Goal: Transaction & Acquisition: Purchase product/service

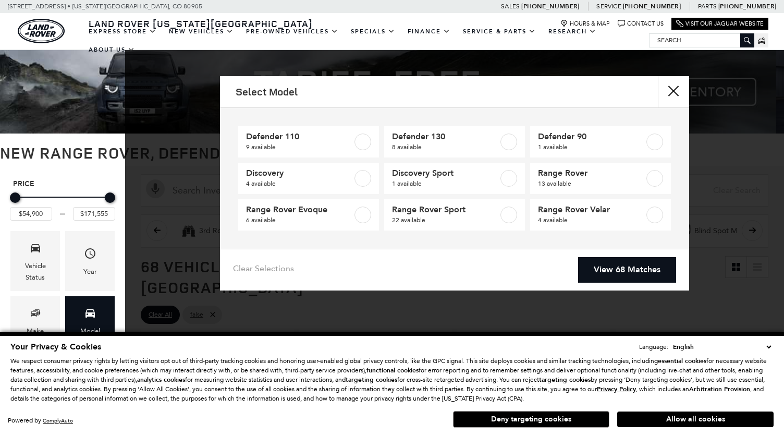
click at [767, 347] on select "English Spanish / Español English / [GEOGRAPHIC_DATA] Korean / 한국어 Vietnamese /…" at bounding box center [722, 347] width 103 height 10
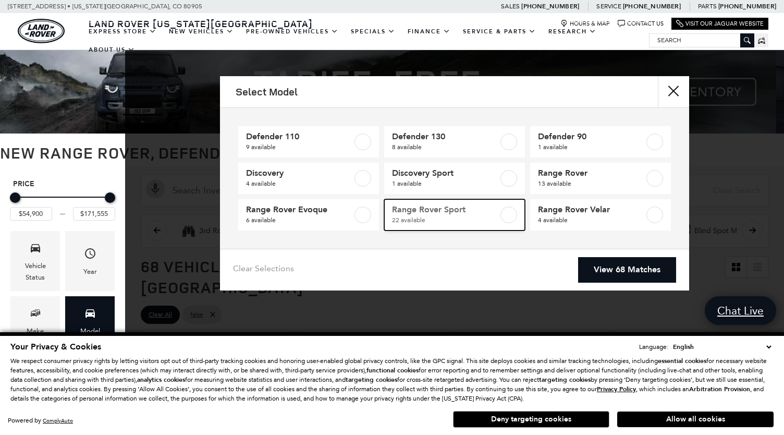
click at [509, 213] on label at bounding box center [509, 215] width 17 height 17
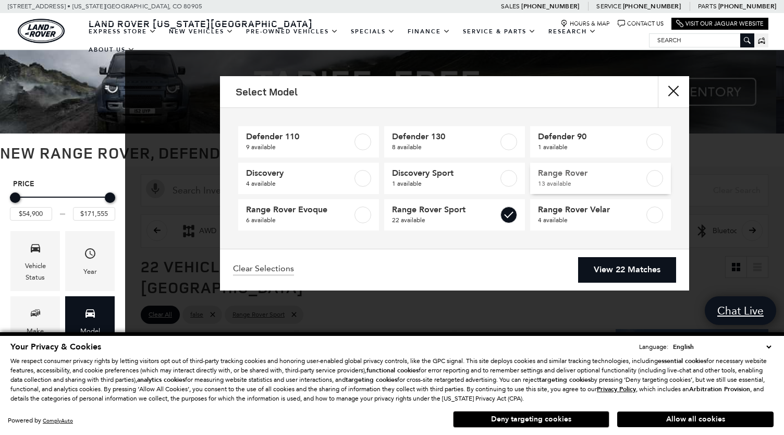
type input "$88,075"
type input "$126,490"
checkbox input "true"
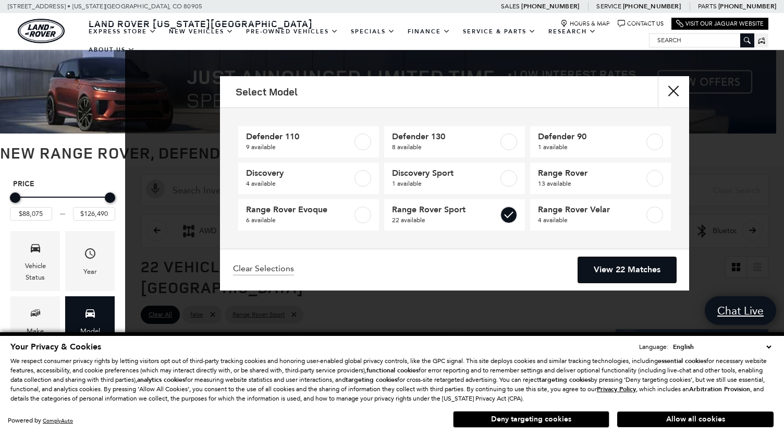
click at [622, 277] on link "View 22 Matches" at bounding box center [627, 270] width 98 height 26
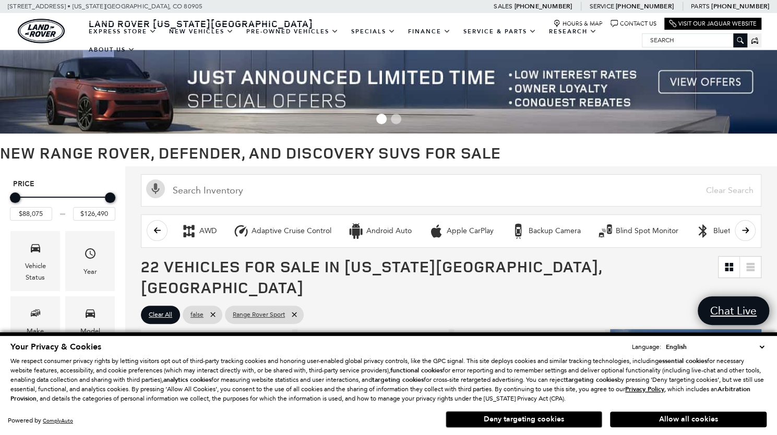
click at [764, 345] on select "English Spanish / Español English / [GEOGRAPHIC_DATA] Korean / 한국어 Vietnamese /…" at bounding box center [714, 347] width 103 height 10
click at [757, 386] on p "We respect consumer privacy rights by letting visitors opt out of third-party t…" at bounding box center [388, 379] width 756 height 47
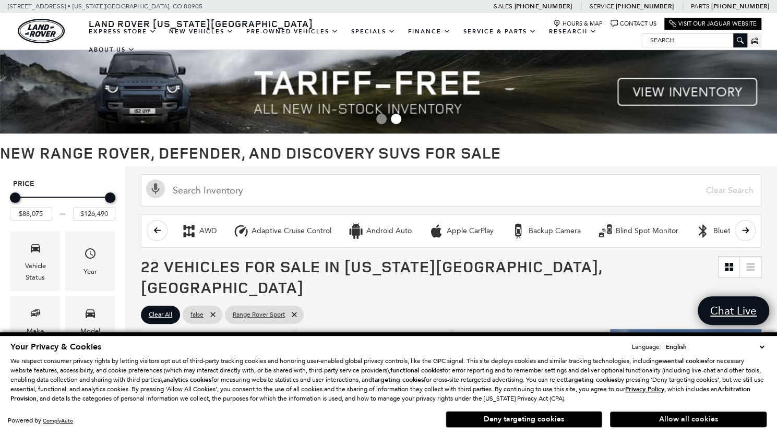
click at [670, 418] on button "Allow all cookies" at bounding box center [688, 420] width 156 height 16
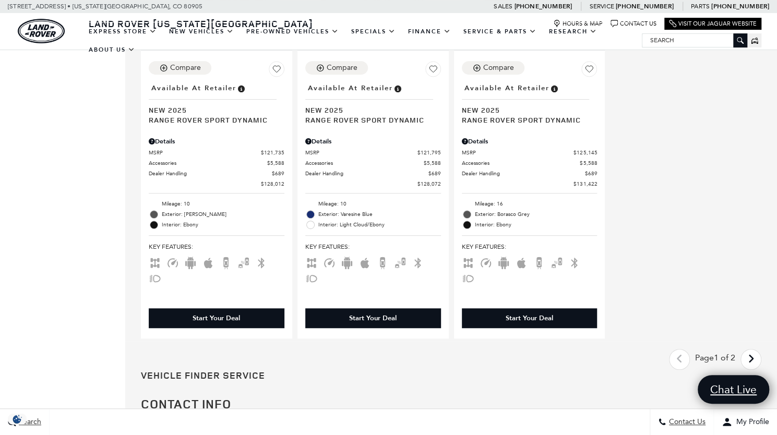
scroll to position [2564, 0]
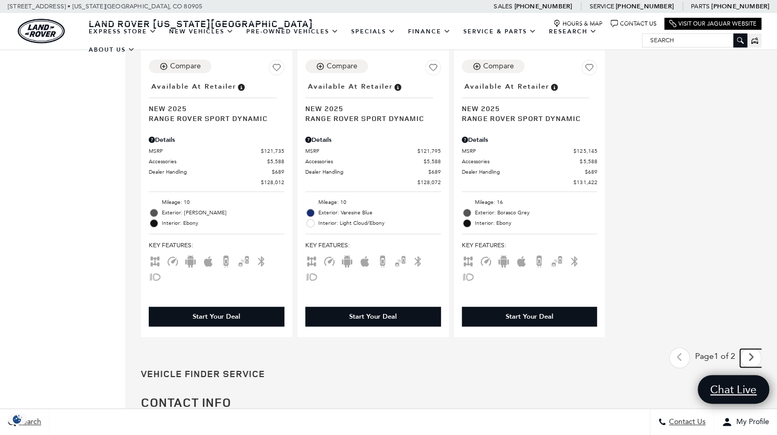
click at [754, 349] on icon "next page" at bounding box center [750, 357] width 7 height 17
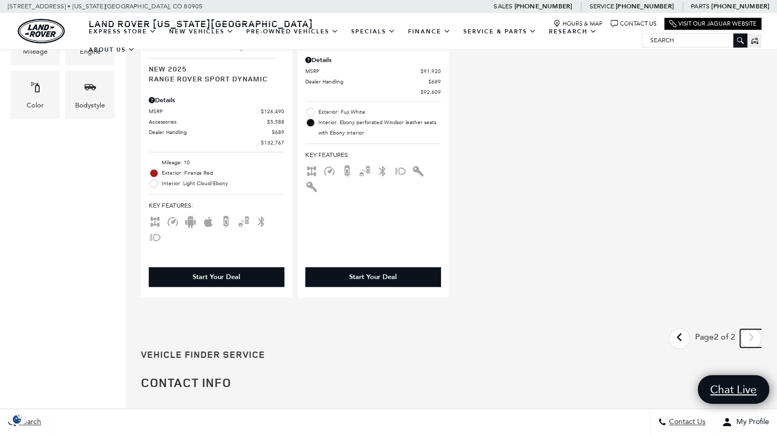
scroll to position [442, 0]
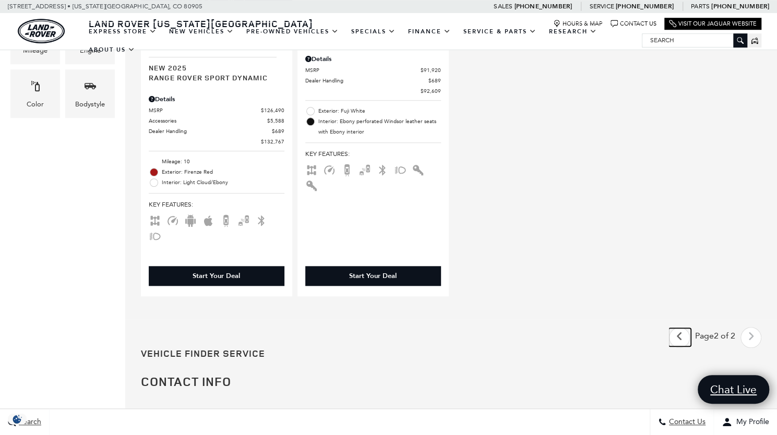
click at [683, 328] on icon "previous page" at bounding box center [679, 336] width 7 height 17
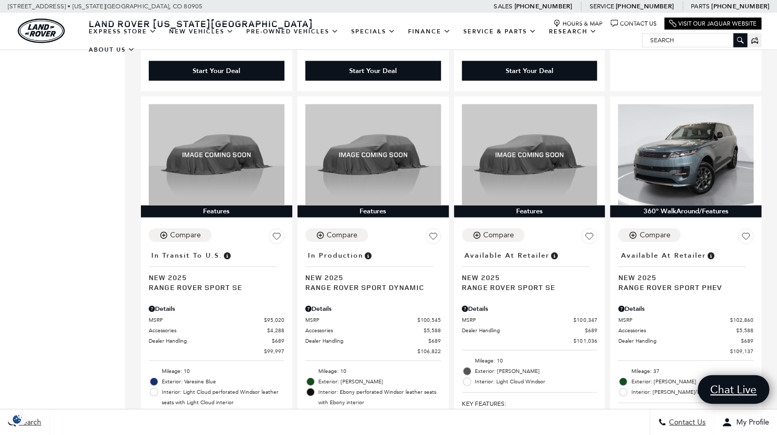
scroll to position [1511, 0]
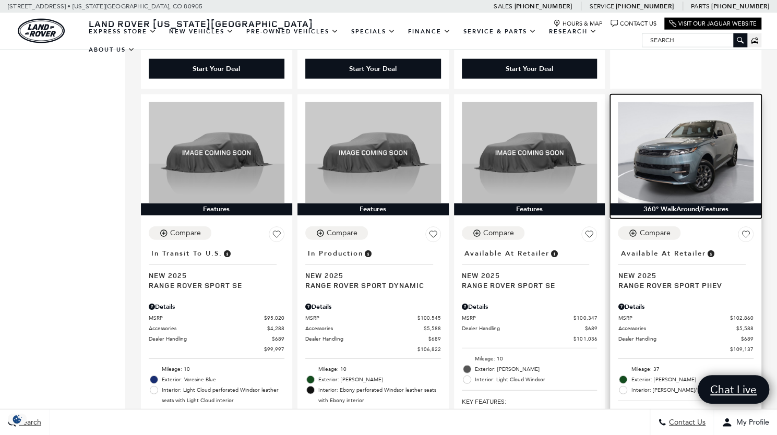
click at [718, 153] on img at bounding box center [686, 153] width 136 height 102
click at [702, 142] on img at bounding box center [686, 153] width 136 height 102
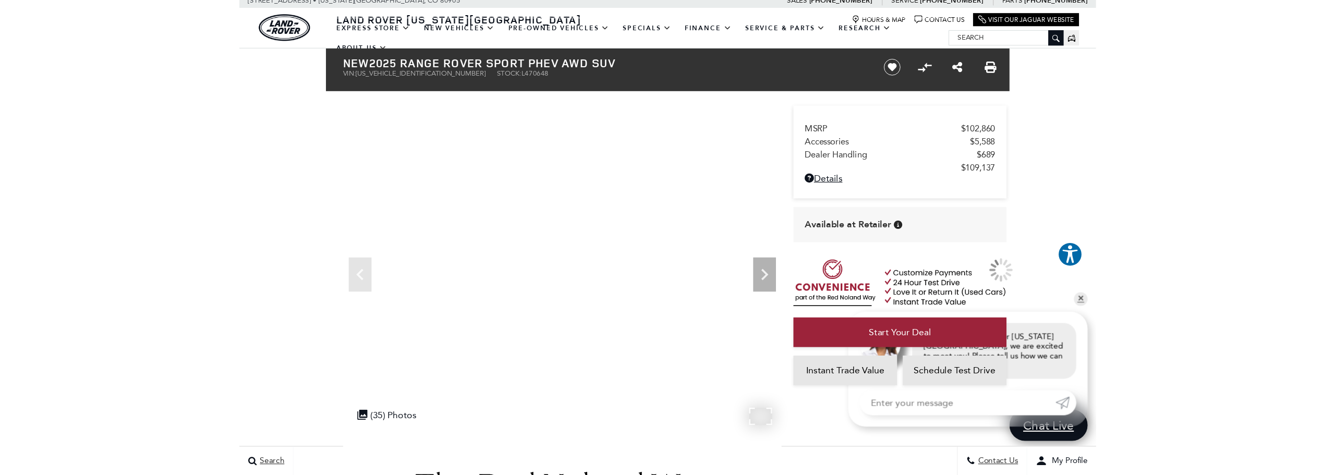
scroll to position [6, 0]
